Goal: Participate in discussion

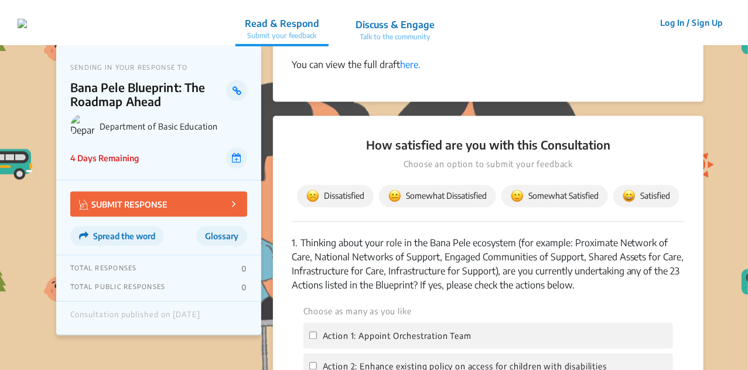
scroll to position [1003, 0]
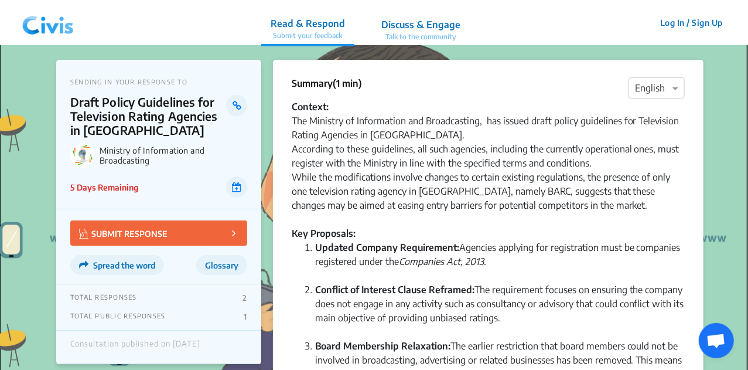
click at [432, 23] on p "Discuss & Engage" at bounding box center [420, 25] width 79 height 14
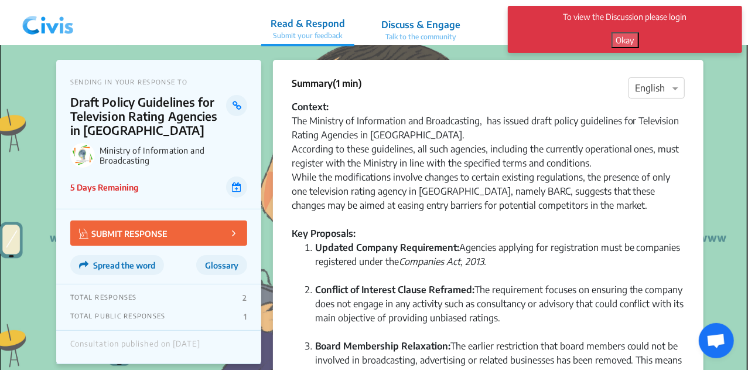
click at [630, 39] on button "Okay" at bounding box center [626, 40] width 28 height 16
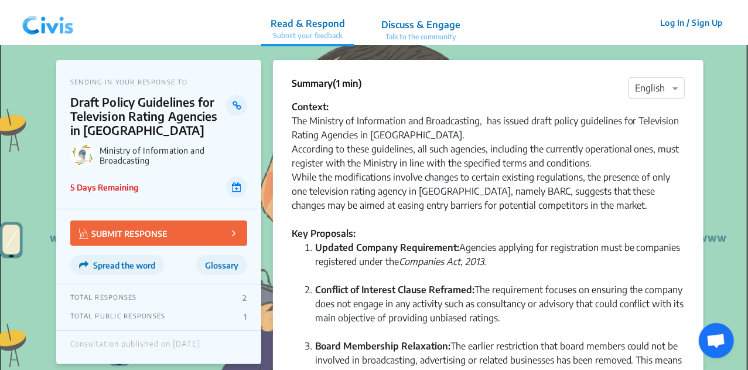
click at [396, 26] on p "Discuss & Engage" at bounding box center [420, 25] width 79 height 14
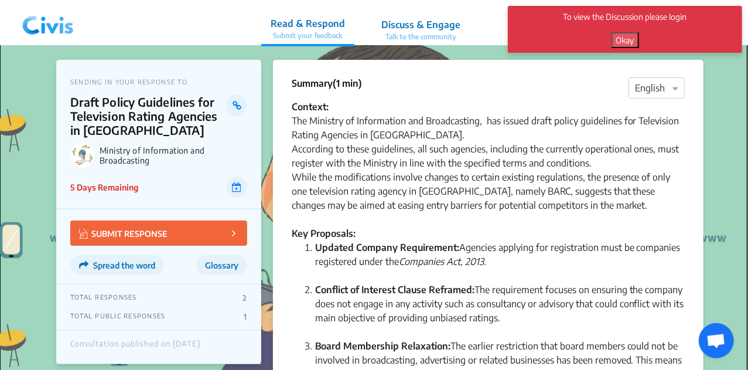
click at [628, 43] on button "Okay" at bounding box center [626, 40] width 28 height 16
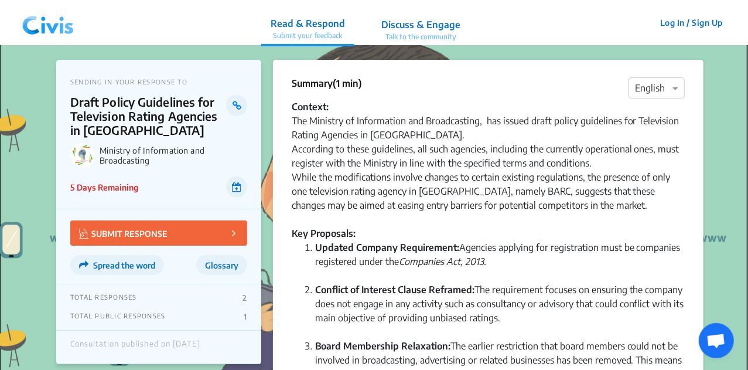
click at [403, 36] on p "Talk to the community" at bounding box center [420, 37] width 79 height 11
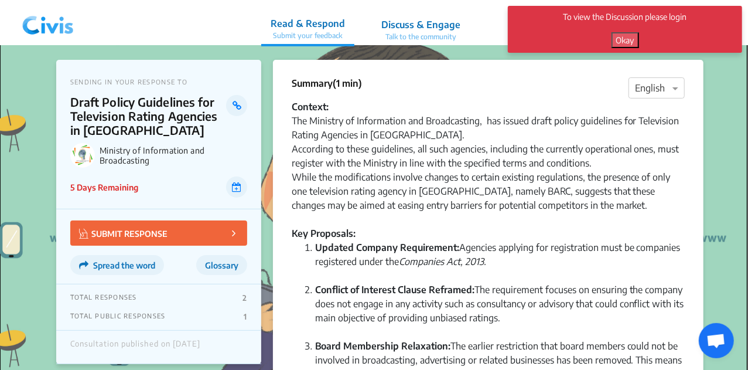
click at [629, 42] on button "Okay" at bounding box center [626, 40] width 28 height 16
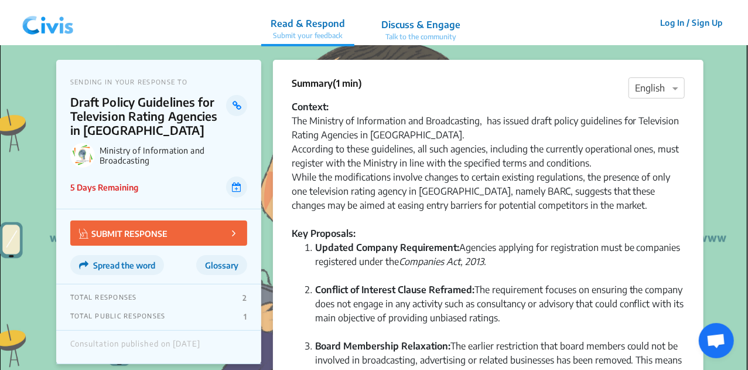
click at [411, 27] on p "Discuss & Engage" at bounding box center [420, 25] width 79 height 14
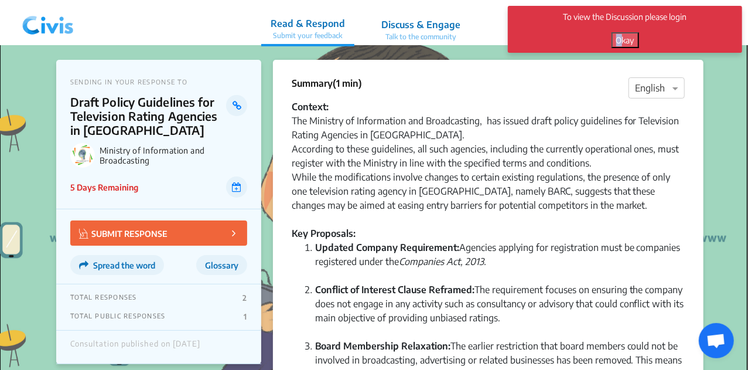
drag, startPoint x: 624, startPoint y: 29, endPoint x: 623, endPoint y: 43, distance: 14.1
click at [623, 43] on div "To view the Discussion please login Okay" at bounding box center [625, 29] width 234 height 47
click at [623, 43] on button "Okay" at bounding box center [626, 40] width 28 height 16
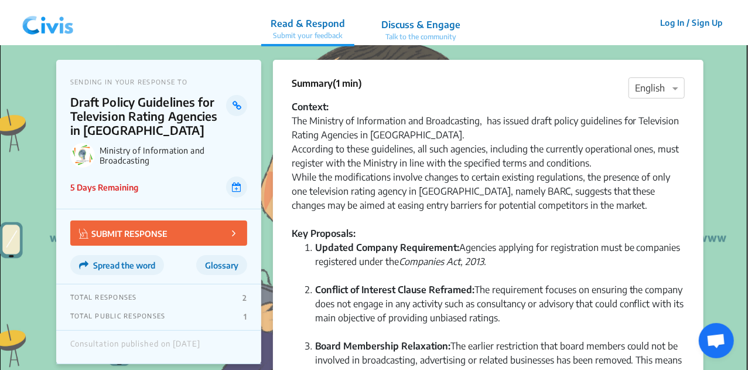
click at [673, 19] on button "Log In / Sign Up" at bounding box center [692, 22] width 78 height 18
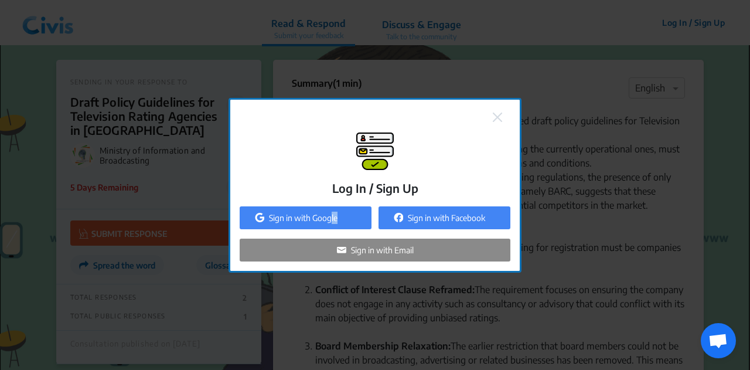
drag, startPoint x: 332, startPoint y: 229, endPoint x: 340, endPoint y: 222, distance: 10.8
click at [340, 222] on div "Log In / Sign Up Sign in with Google Sign in with Facebook Sign in with Email" at bounding box center [375, 196] width 271 height 129
click at [340, 222] on div "Sign in with Google" at bounding box center [306, 217] width 132 height 23
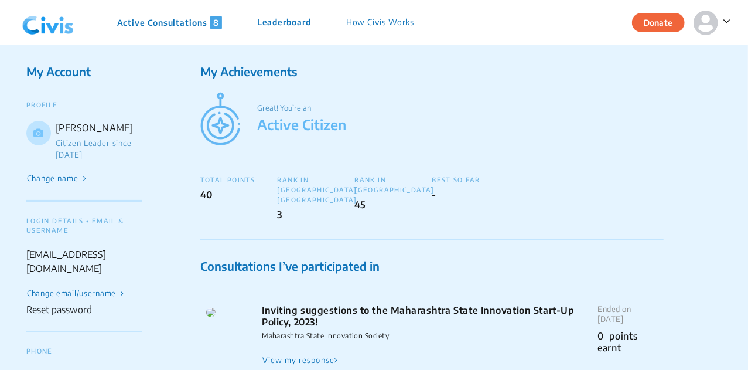
click at [187, 15] on div "Active Consultations 8 Leaderboard How Civis Works" at bounding box center [225, 22] width 414 height 35
click at [187, 19] on p "Active Consultations 8" at bounding box center [169, 22] width 105 height 13
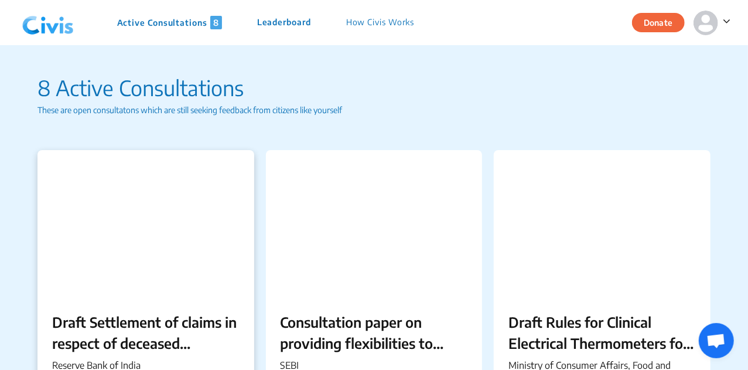
click at [175, 227] on div at bounding box center [146, 223] width 217 height 146
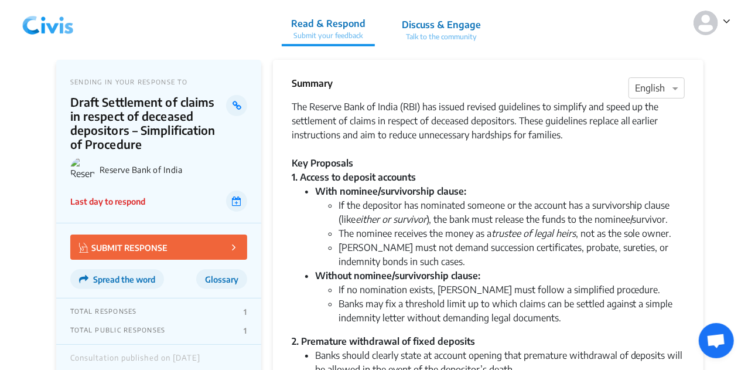
click at [411, 25] on p "Discuss & Engage" at bounding box center [441, 25] width 79 height 14
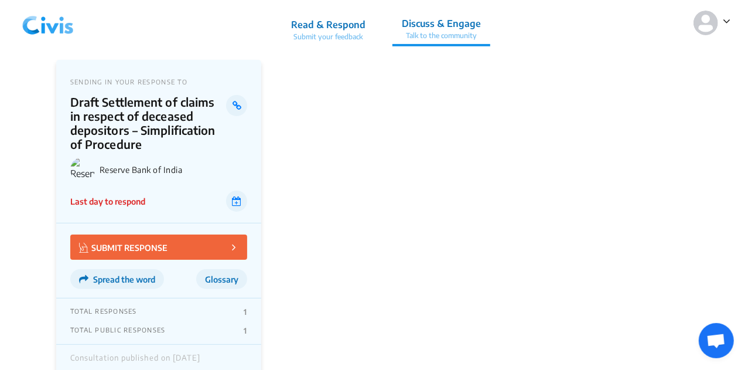
click at [341, 25] on p "Read & Respond" at bounding box center [328, 25] width 74 height 14
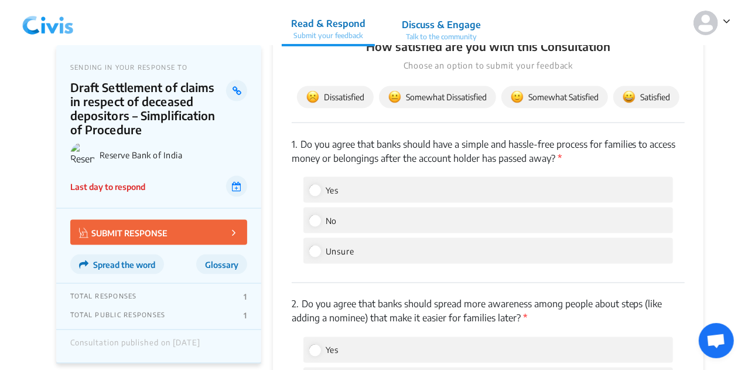
scroll to position [684, 0]
